Goal: Task Accomplishment & Management: Manage account settings

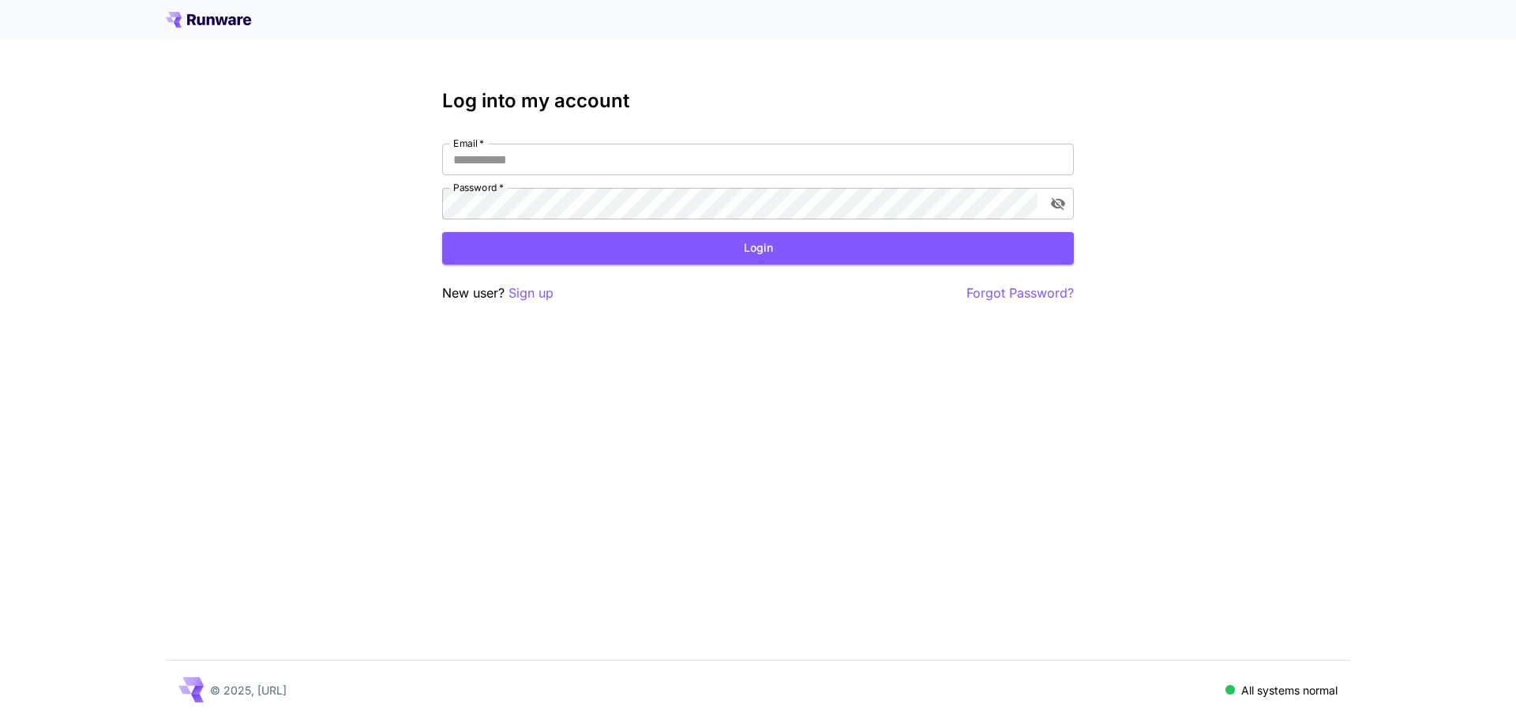
type input "**********"
click at [763, 264] on button "Login" at bounding box center [757, 248] width 631 height 32
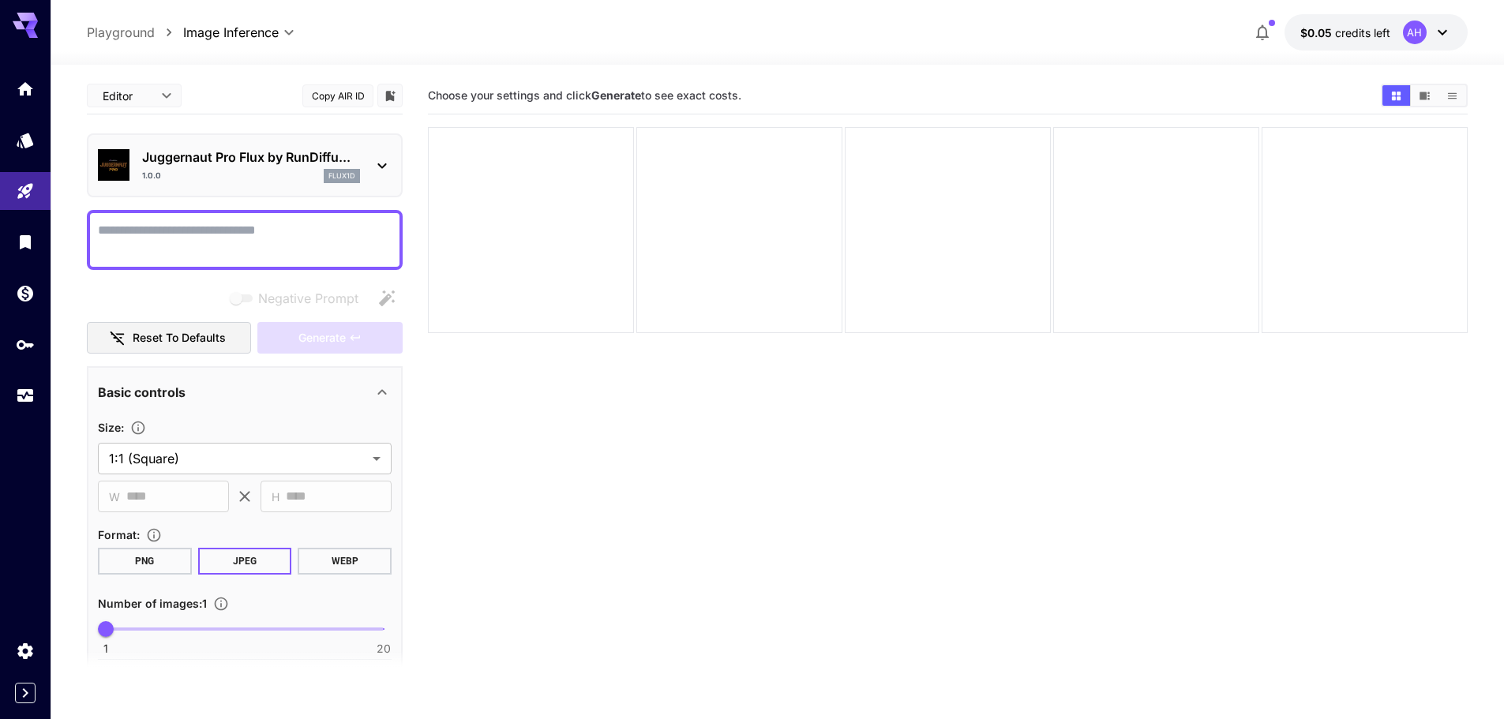
click at [1441, 30] on icon at bounding box center [1442, 32] width 19 height 19
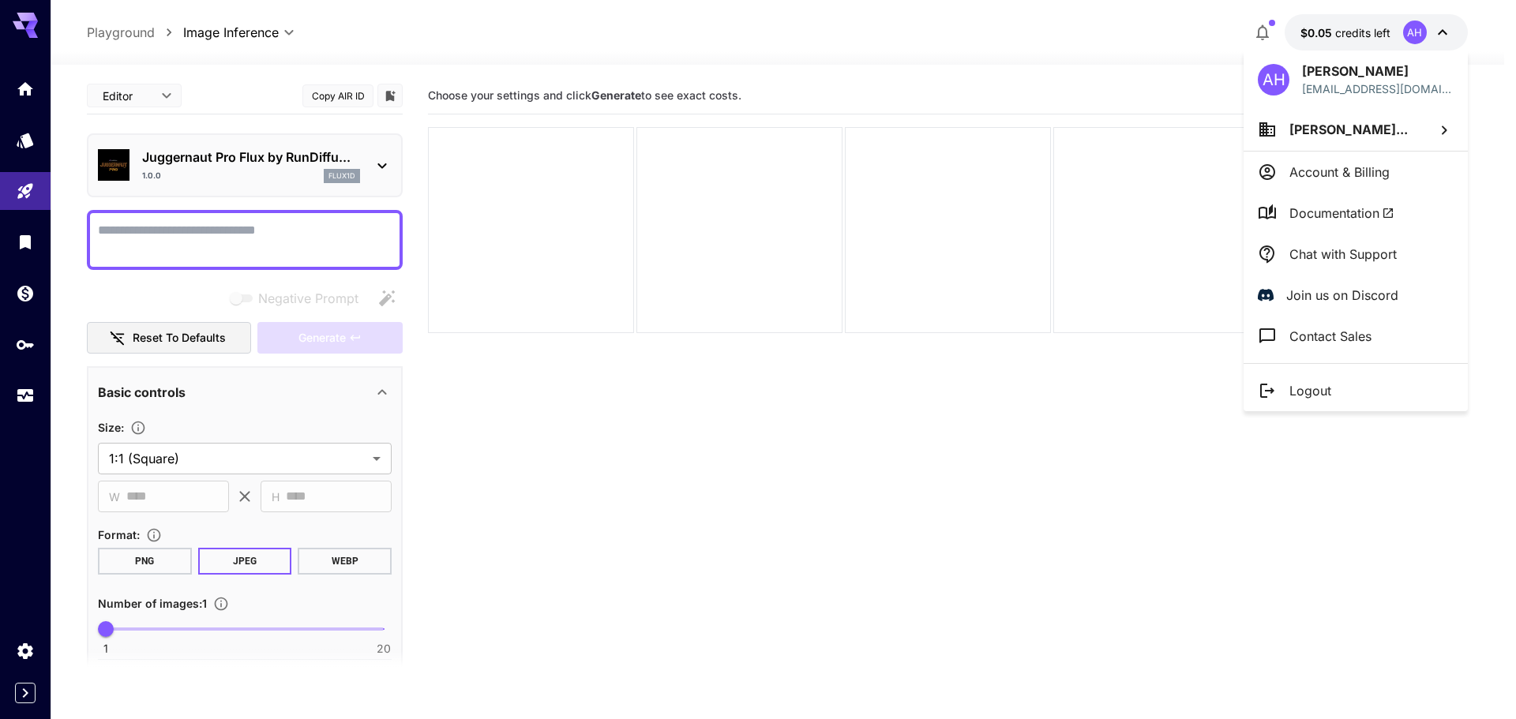
click at [1393, 173] on li "Account & Billing" at bounding box center [1355, 172] width 224 height 41
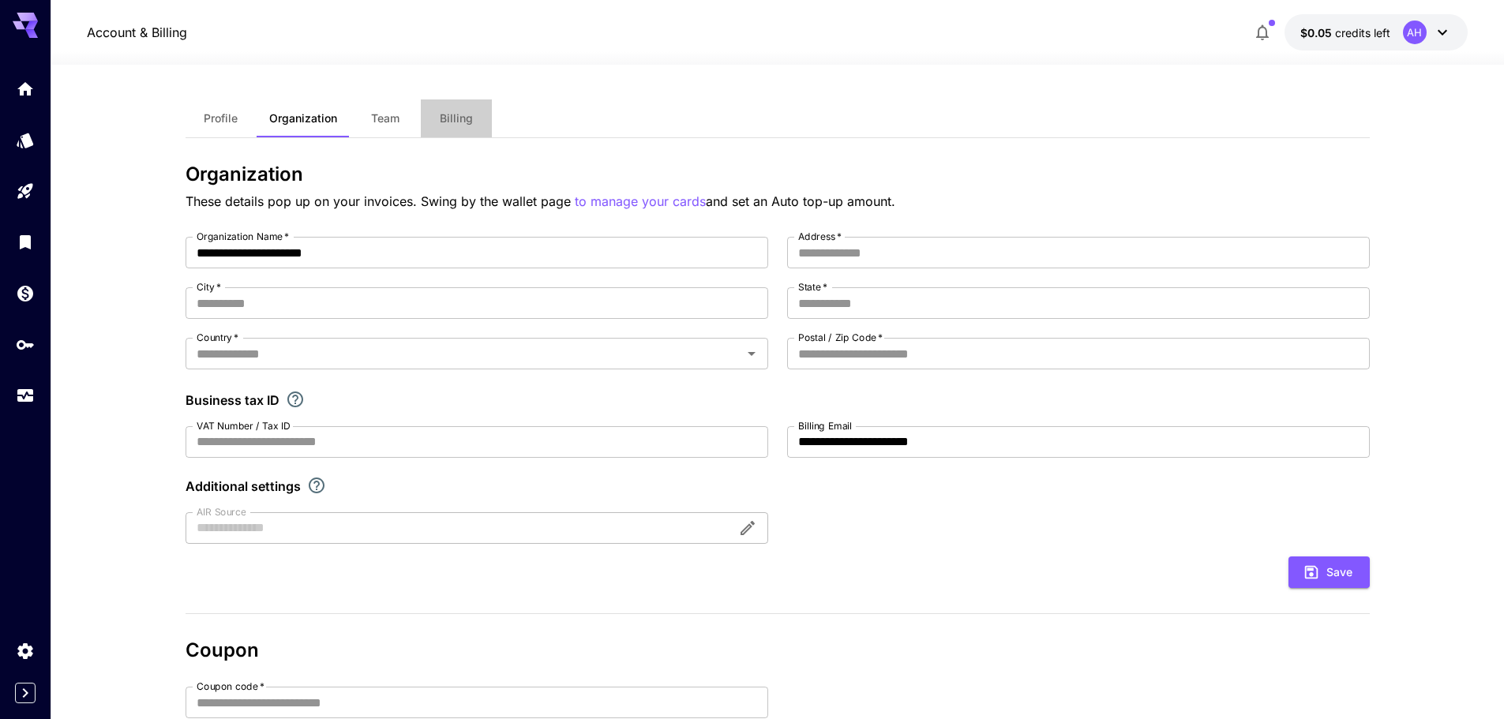
click at [454, 120] on span "Billing" at bounding box center [456, 118] width 33 height 14
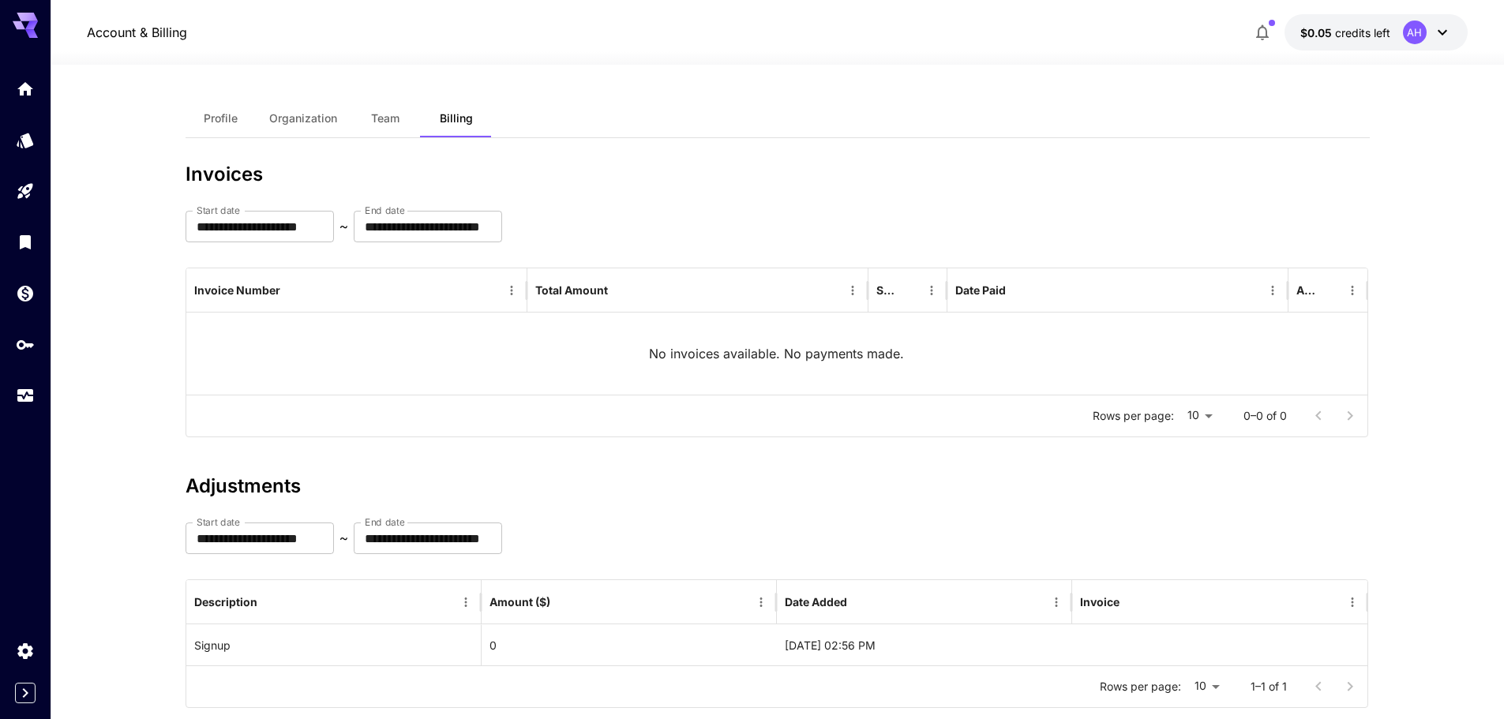
click at [211, 115] on span "Profile" at bounding box center [221, 118] width 34 height 14
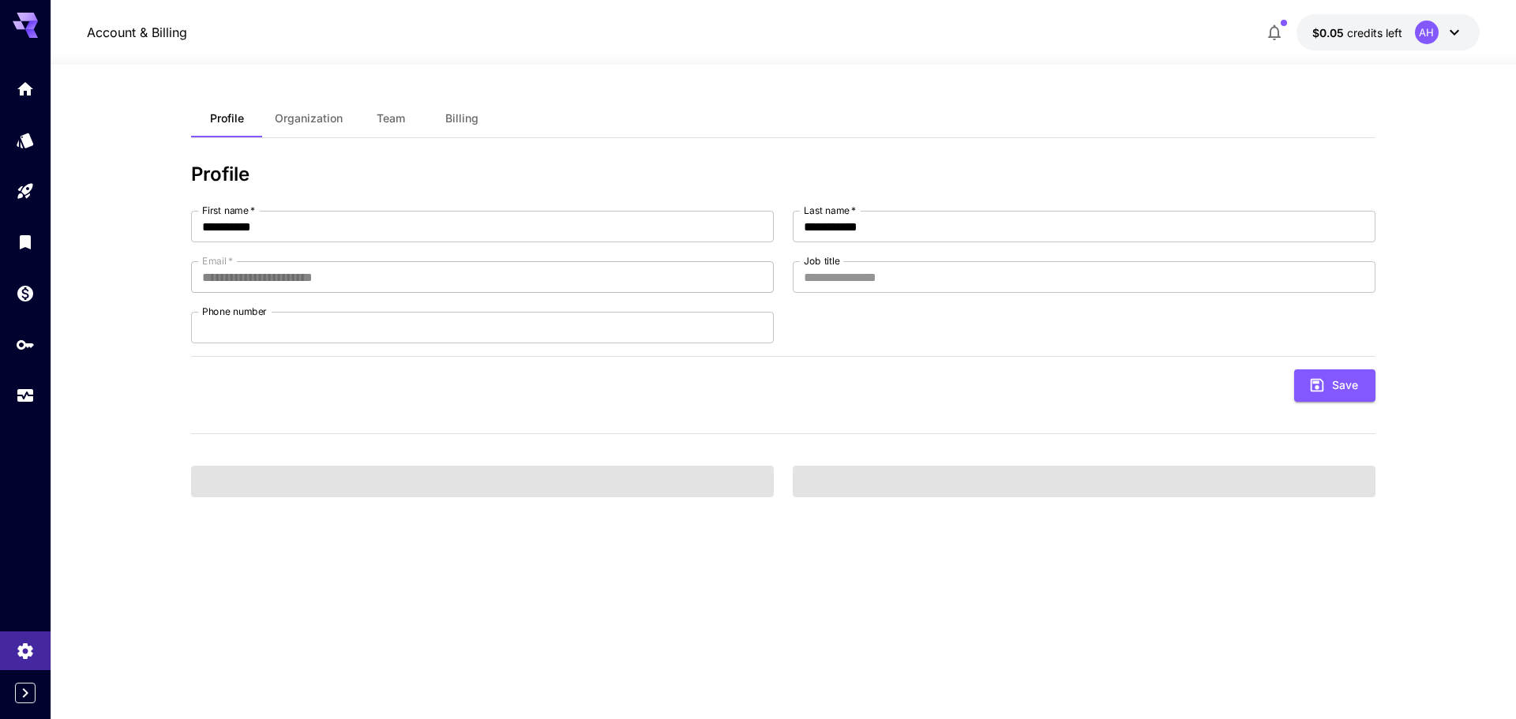
click at [1445, 33] on icon at bounding box center [1454, 32] width 19 height 19
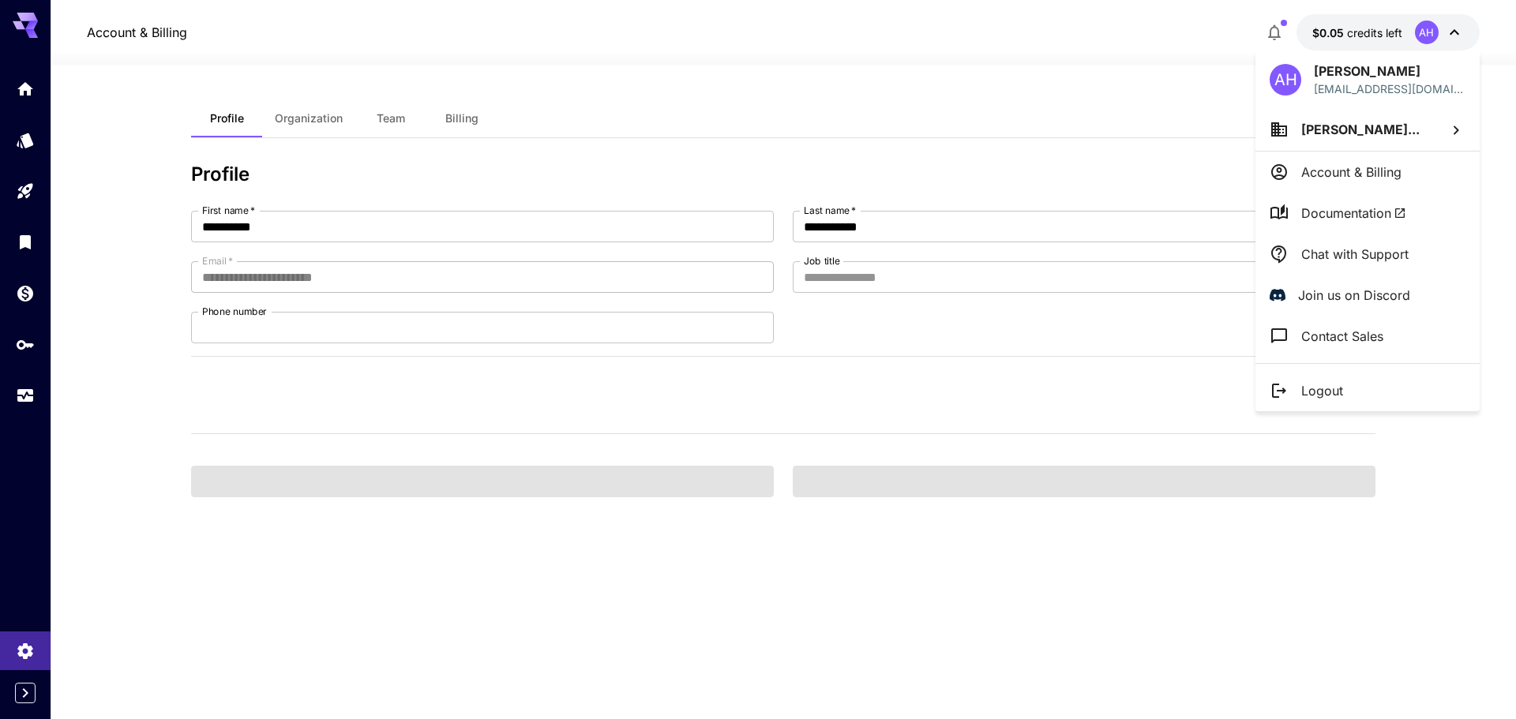
click at [1401, 33] on div at bounding box center [758, 359] width 1516 height 719
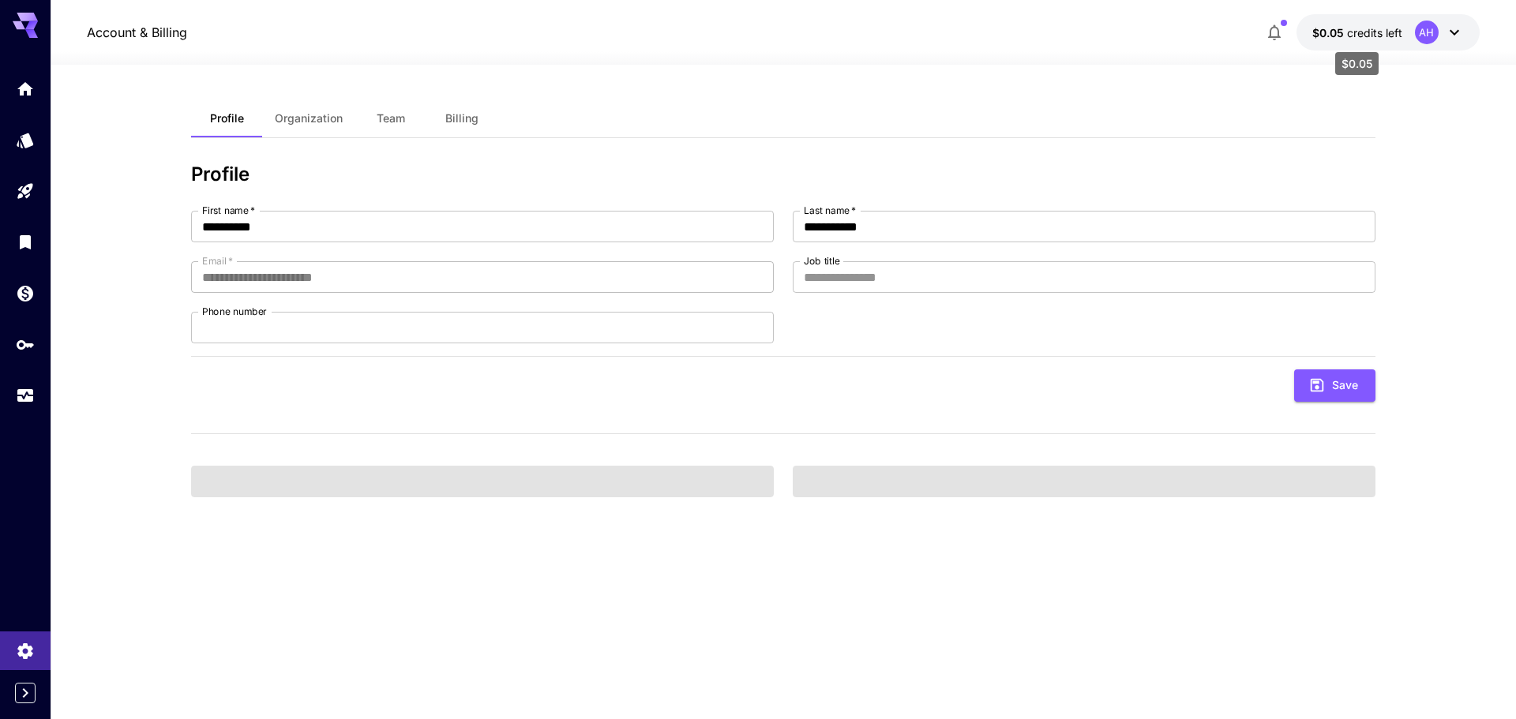
click at [1340, 35] on span "$0.05" at bounding box center [1329, 32] width 35 height 13
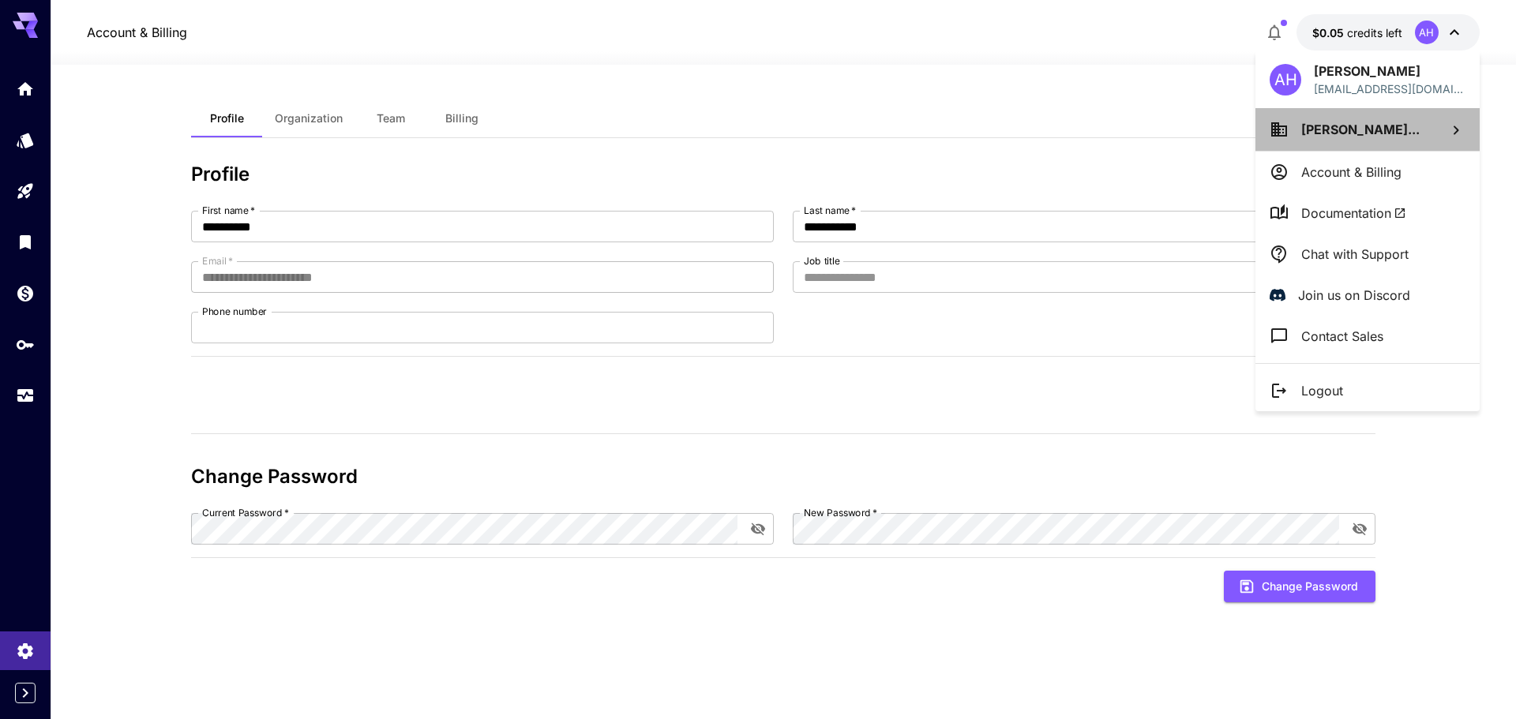
click at [1368, 125] on span "[PERSON_NAME]..." at bounding box center [1360, 130] width 118 height 16
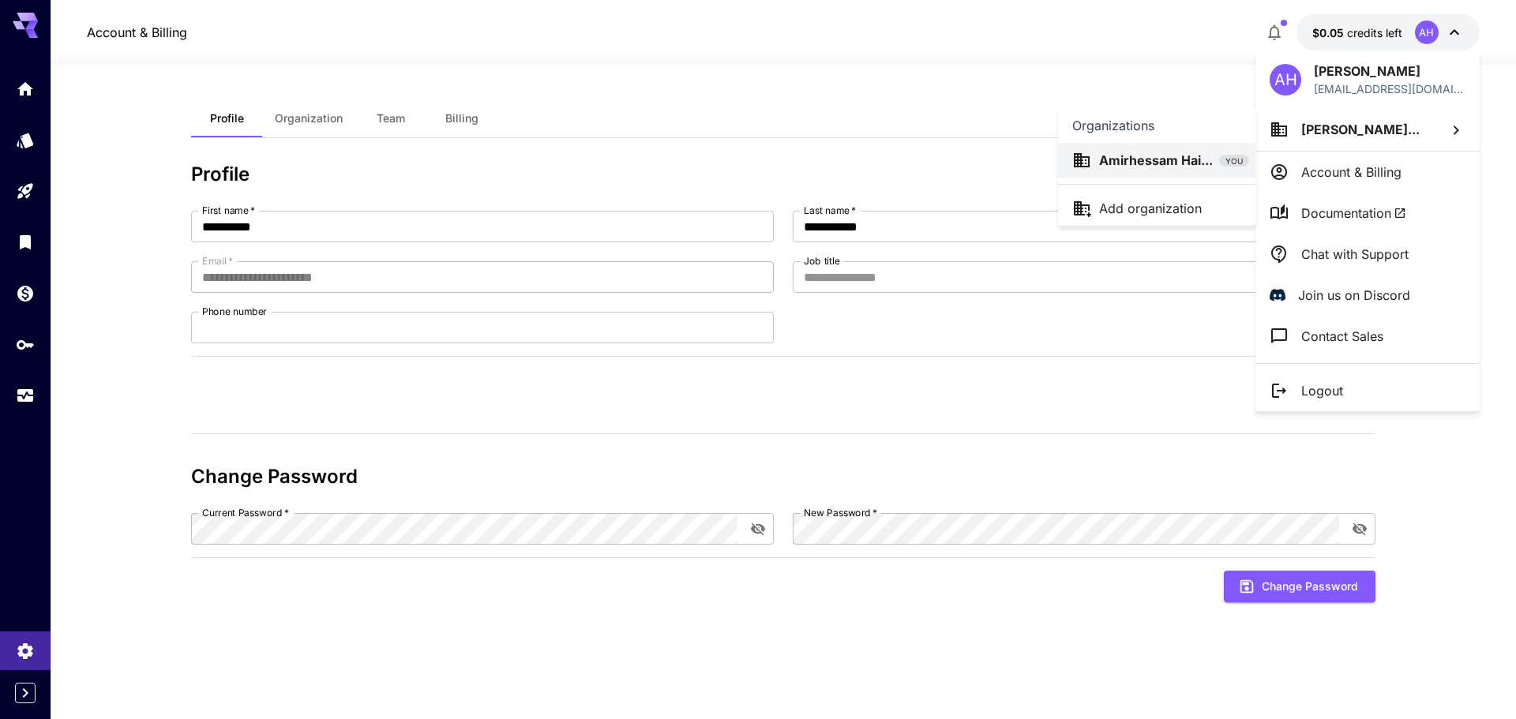
click at [588, 6] on div at bounding box center [758, 359] width 1516 height 719
click at [699, 58] on div at bounding box center [758, 359] width 1516 height 719
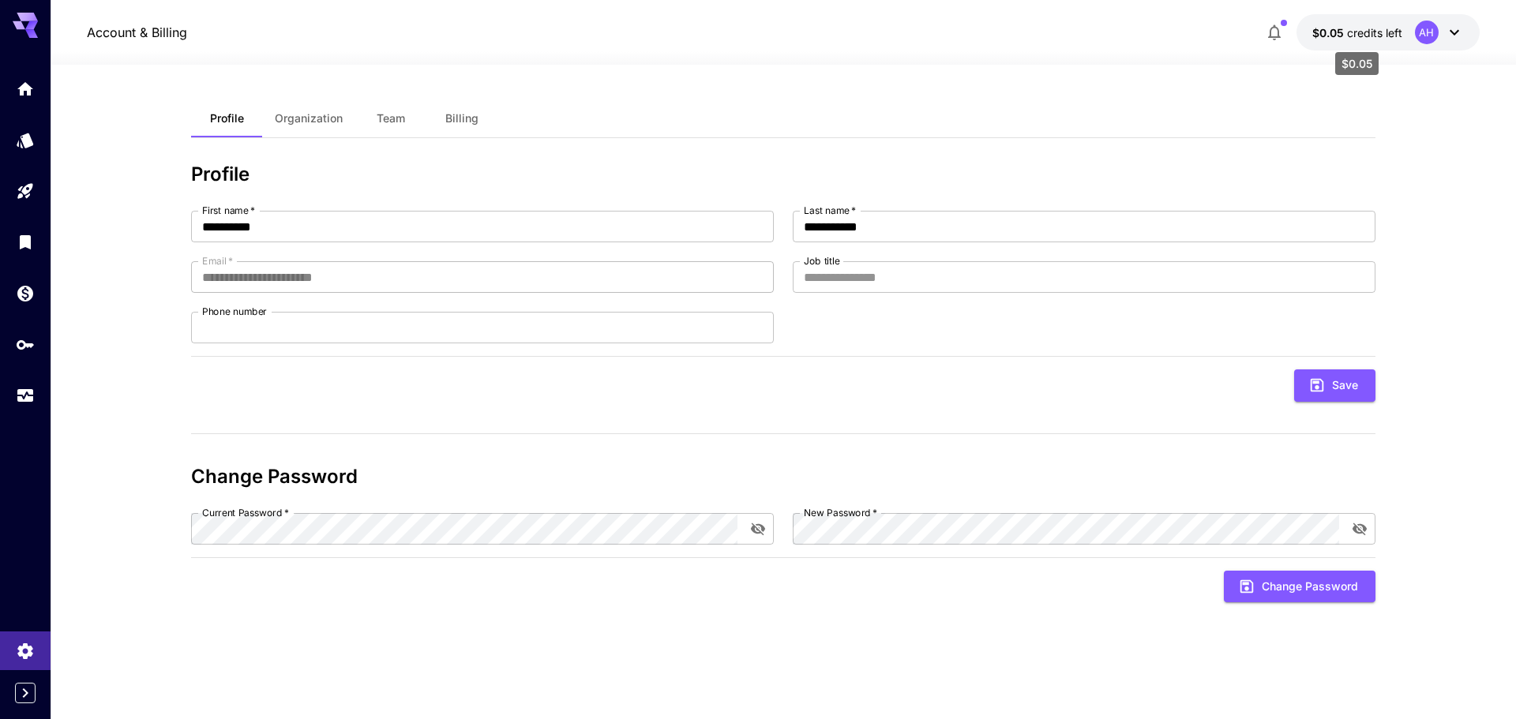
click at [1379, 34] on span "credits left" at bounding box center [1374, 32] width 55 height 13
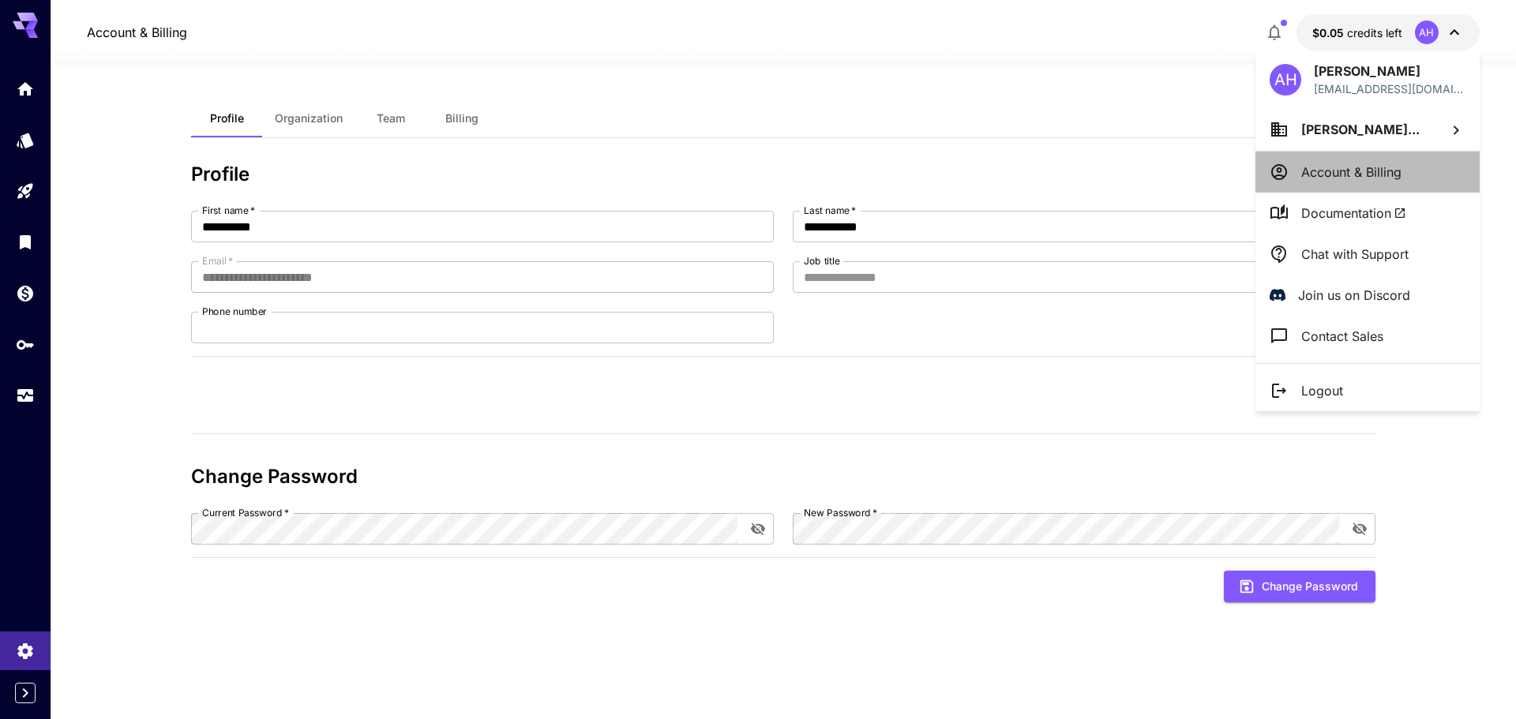
click at [1321, 174] on p "Account & Billing" at bounding box center [1351, 172] width 100 height 19
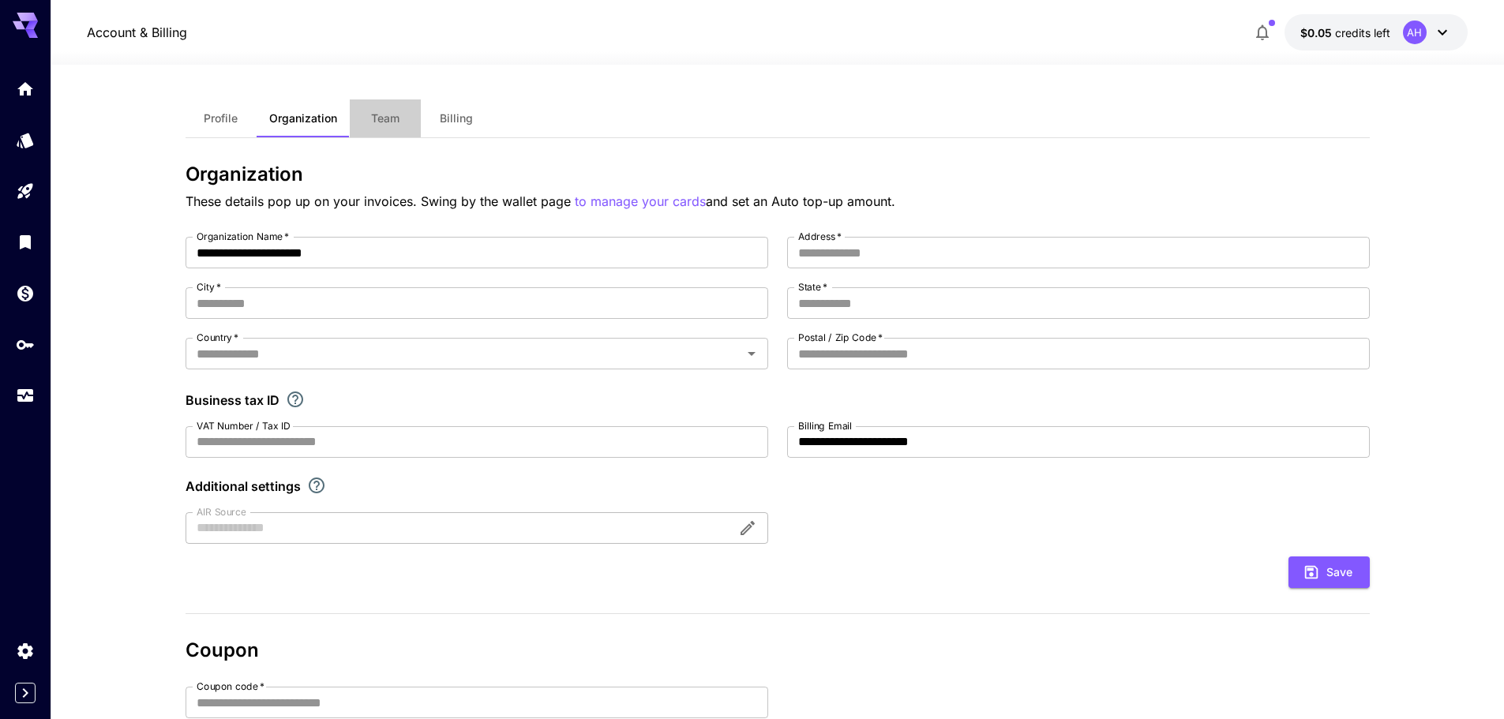
click at [371, 114] on span "Team" at bounding box center [385, 118] width 28 height 14
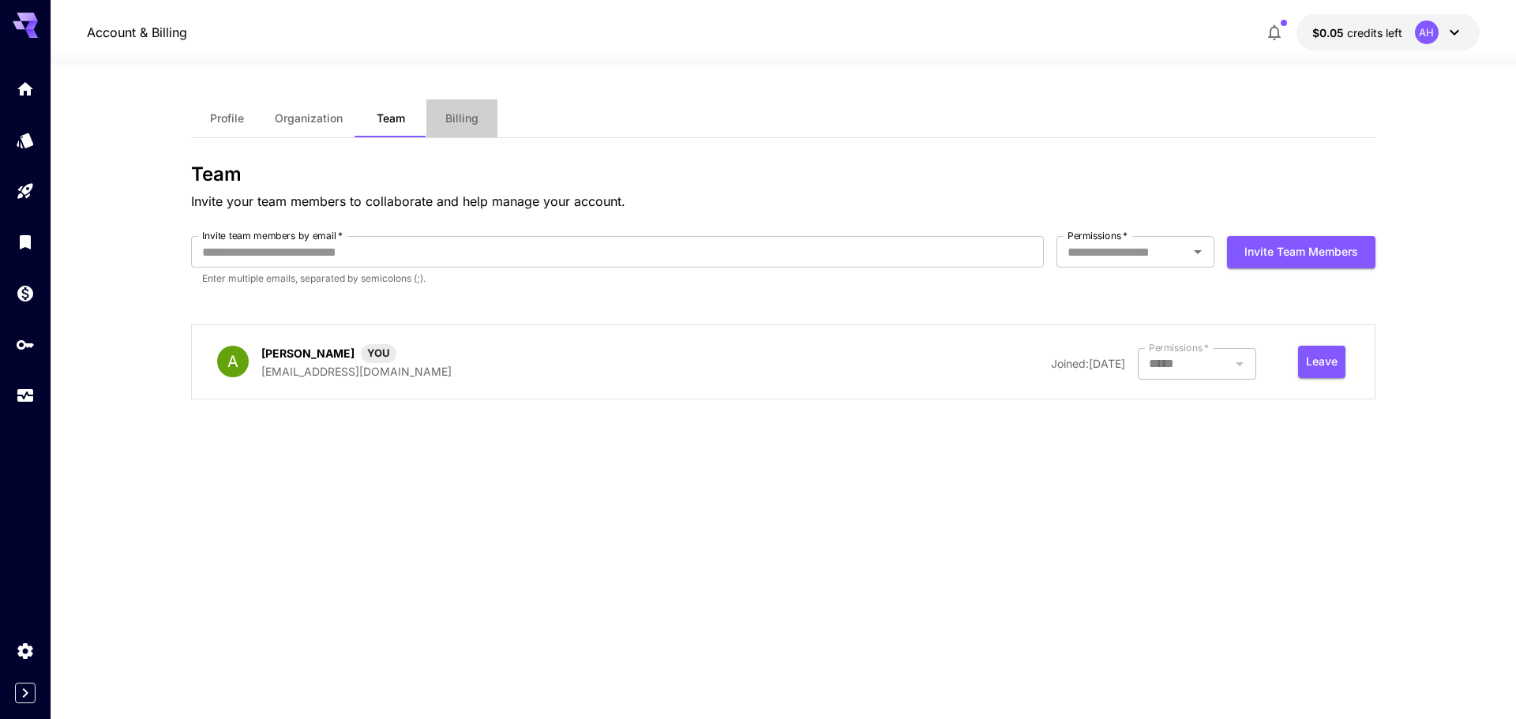
click at [450, 118] on span "Billing" at bounding box center [461, 118] width 33 height 14
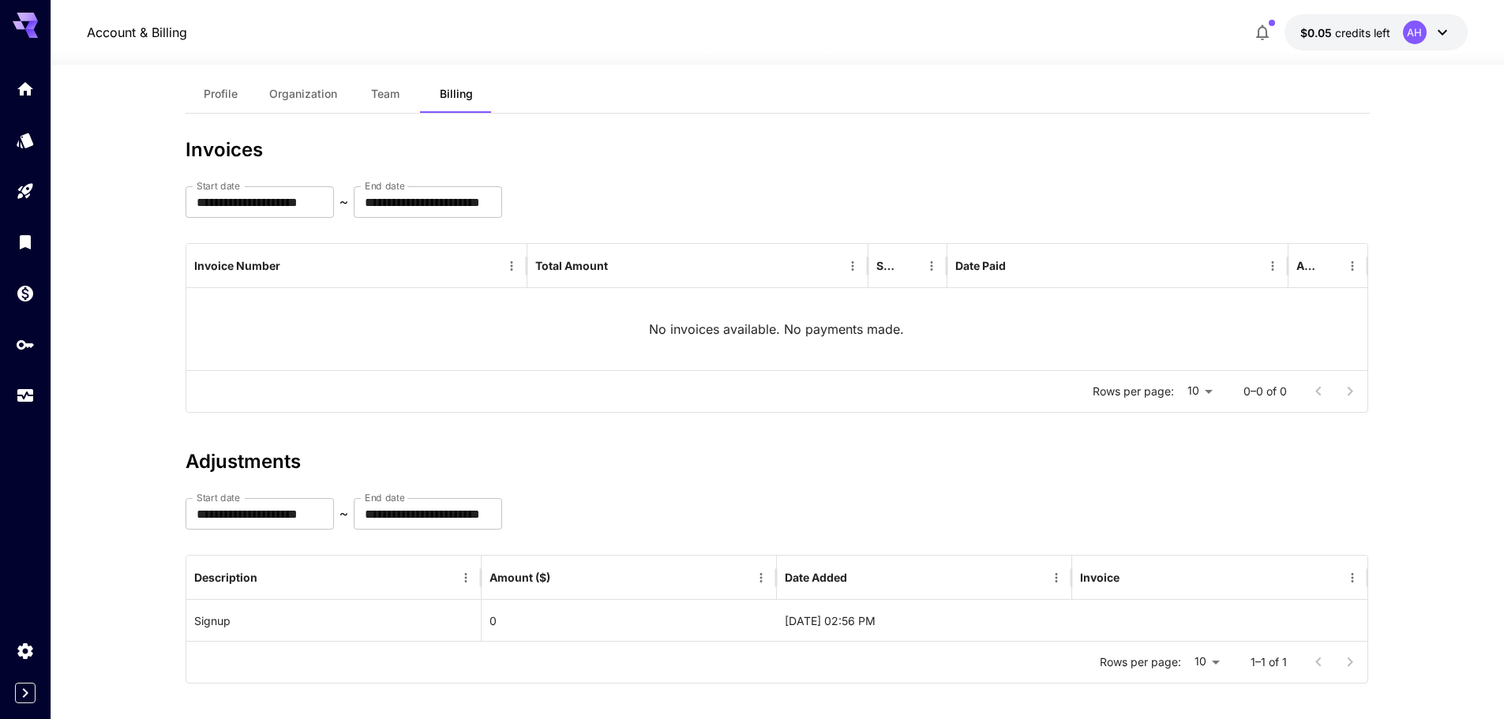
scroll to position [36, 0]
